Goal: Transaction & Acquisition: Book appointment/travel/reservation

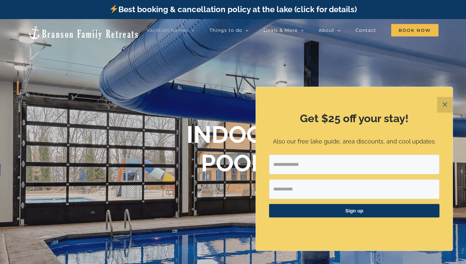
click at [442, 103] on button "✕" at bounding box center [445, 105] width 16 height 16
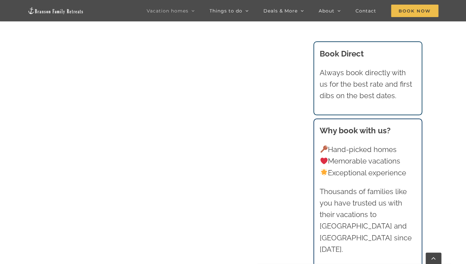
scroll to position [822, 0]
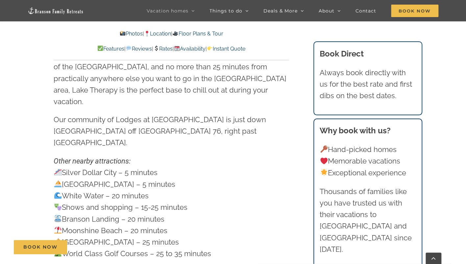
scroll to position [1873, 0]
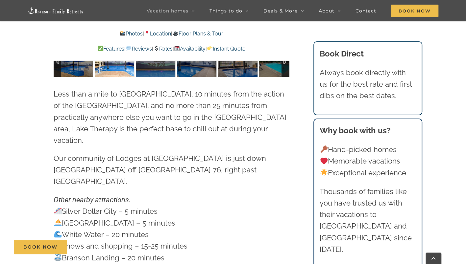
click at [159, 49] on link "Rates" at bounding box center [162, 49] width 19 height 6
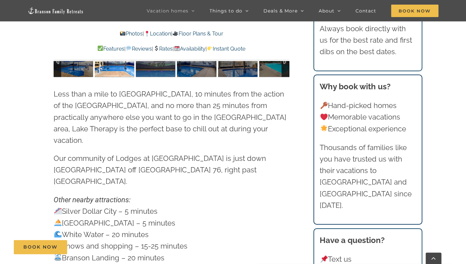
scroll to position [3779, 0]
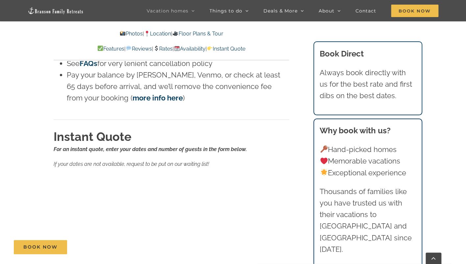
scroll to position [4042, 0]
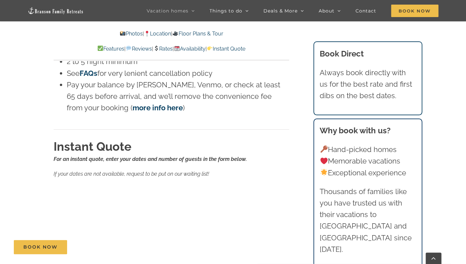
click at [160, 48] on link "Rates" at bounding box center [162, 49] width 19 height 6
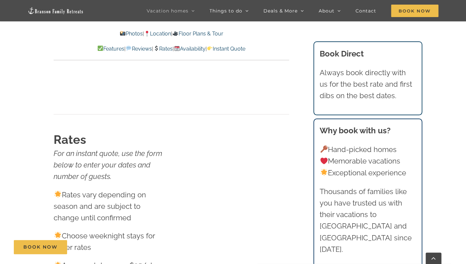
scroll to position [3680, 0]
